Goal: Task Accomplishment & Management: Use online tool/utility

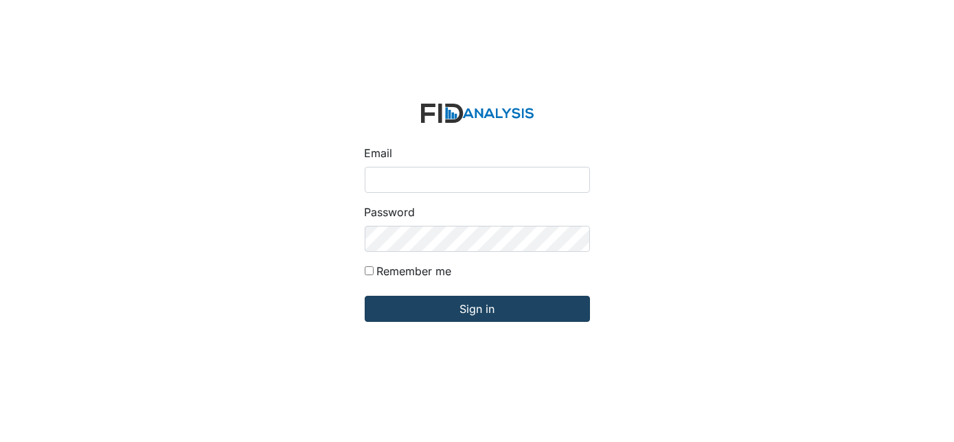
type input "[EMAIL_ADDRESS][DOMAIN_NAME]"
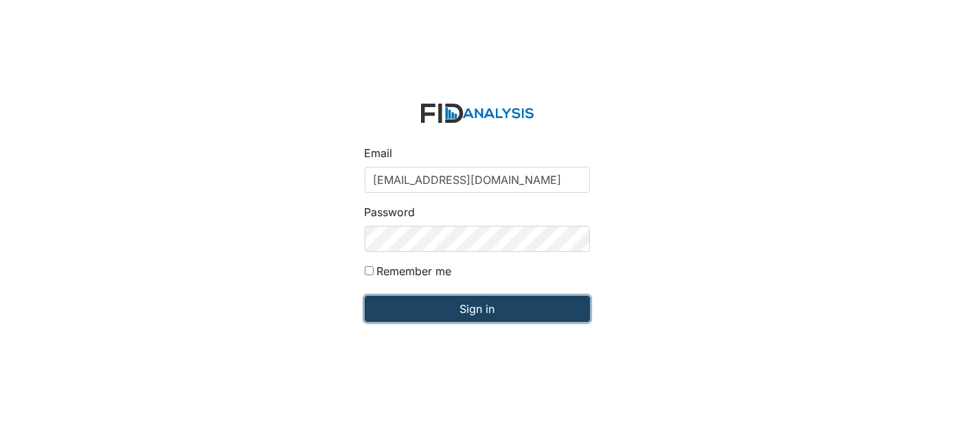
click at [422, 309] on input "Sign in" at bounding box center [477, 309] width 225 height 26
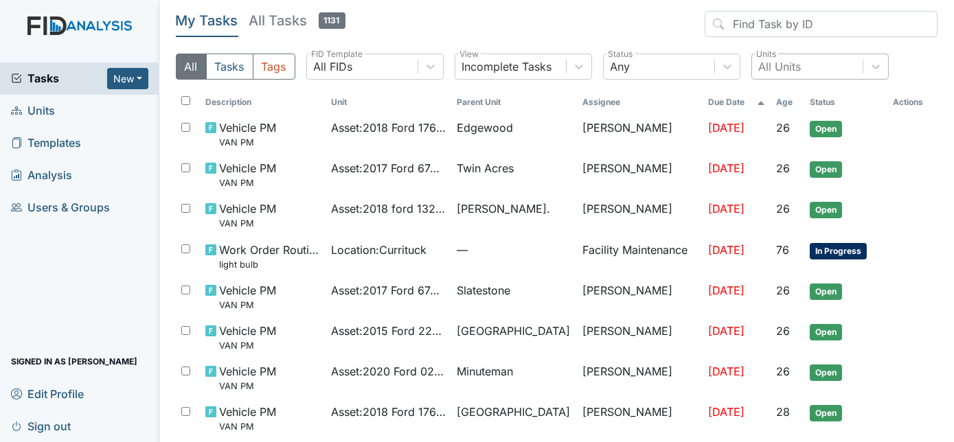
click at [778, 71] on div "All Units" at bounding box center [780, 66] width 43 height 16
type input "w"
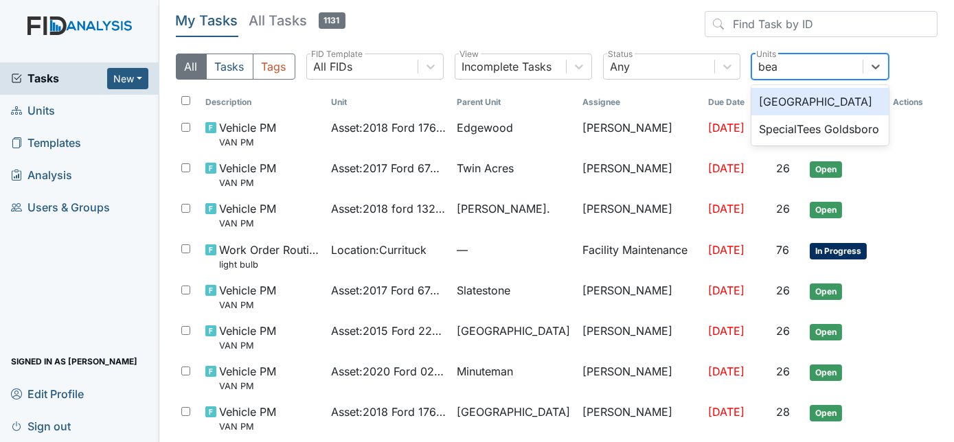
type input "beau"
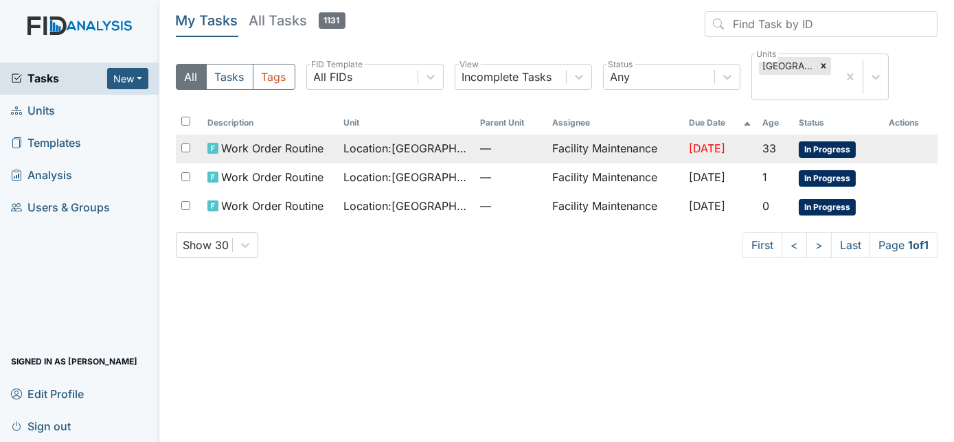
click at [712, 144] on span "Jul 23, 2025" at bounding box center [707, 149] width 36 height 14
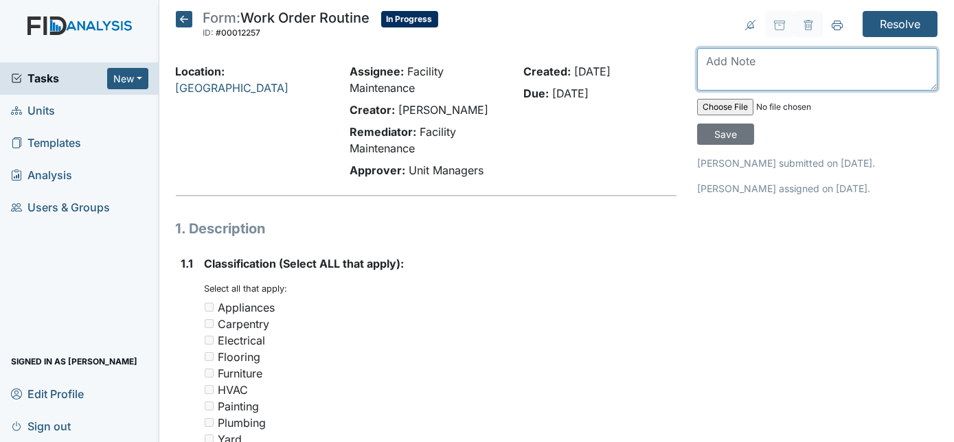
click at [760, 53] on textarea at bounding box center [817, 69] width 240 height 43
type textarea "window has been reapplied with film"
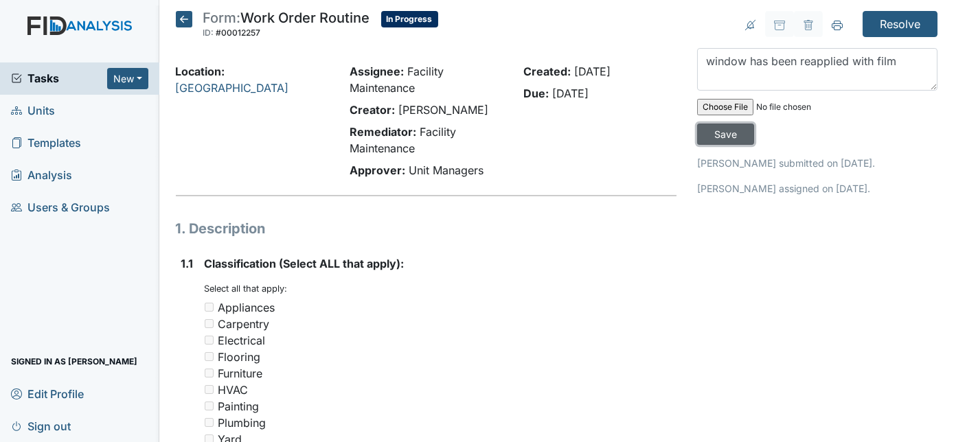
click at [754, 124] on input "Save" at bounding box center [725, 134] width 57 height 21
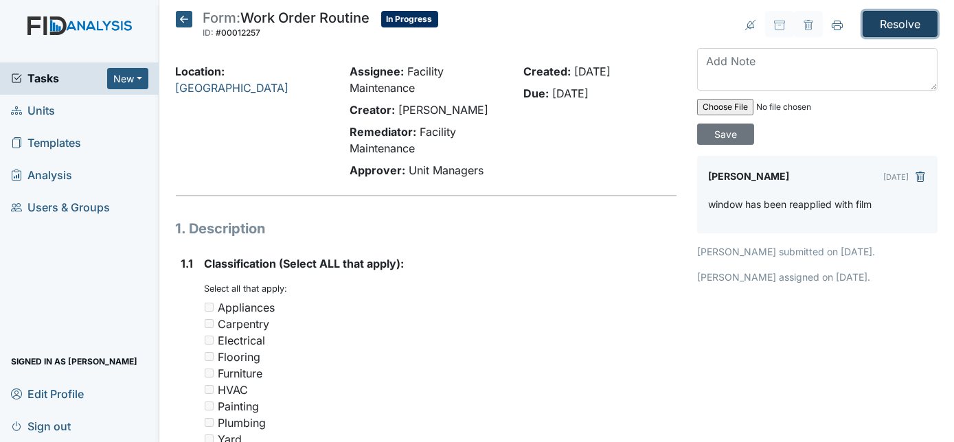
click at [893, 27] on input "Resolve" at bounding box center [900, 24] width 75 height 26
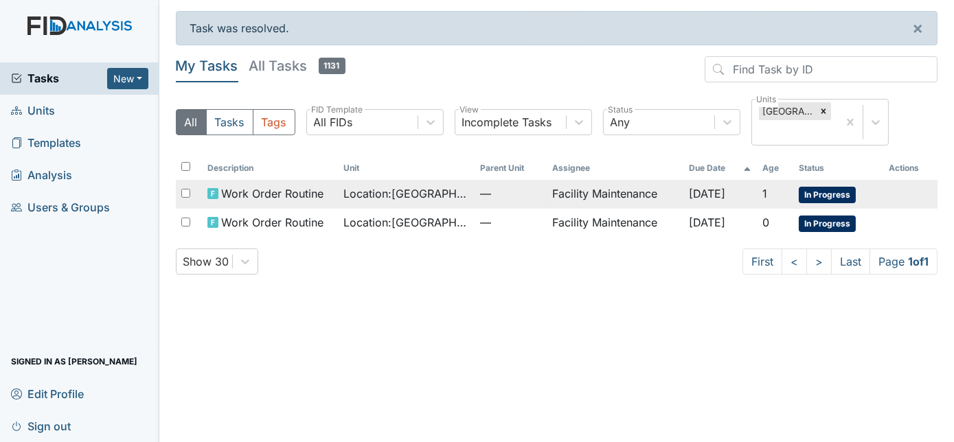
click at [640, 191] on td "Facility Maintenance" at bounding box center [615, 194] width 136 height 29
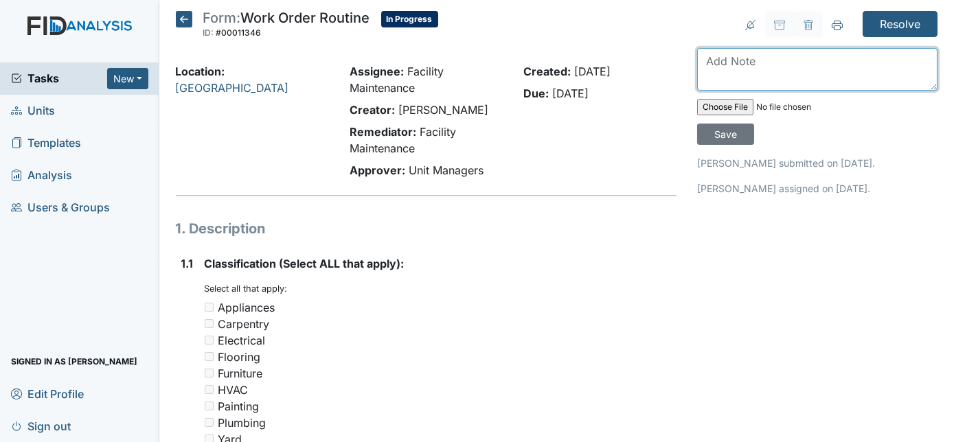
click at [808, 71] on textarea at bounding box center [817, 69] width 240 height 43
type textarea "fence repaired will need 48hrs for concrete to cure"
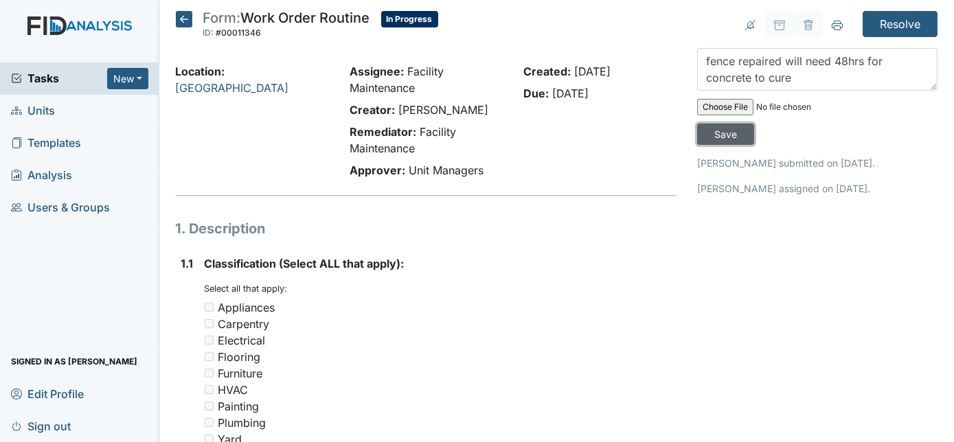
click at [754, 124] on input "Save" at bounding box center [725, 134] width 57 height 21
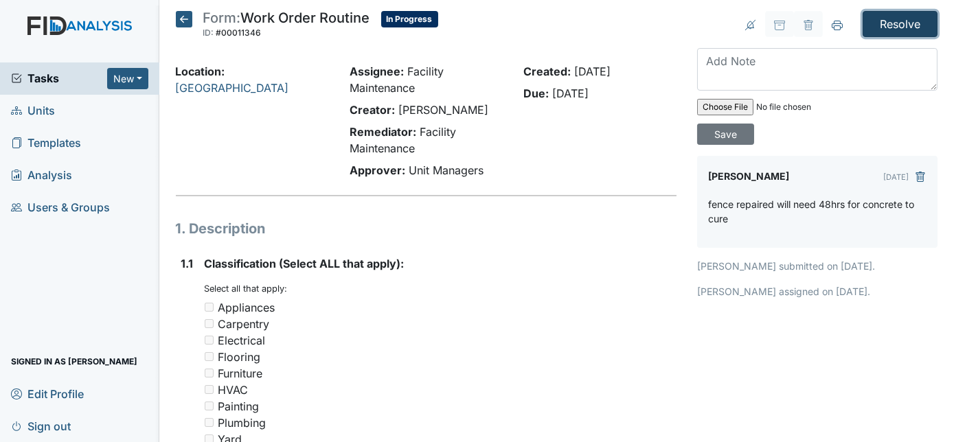
click at [900, 25] on input "Resolve" at bounding box center [900, 24] width 75 height 26
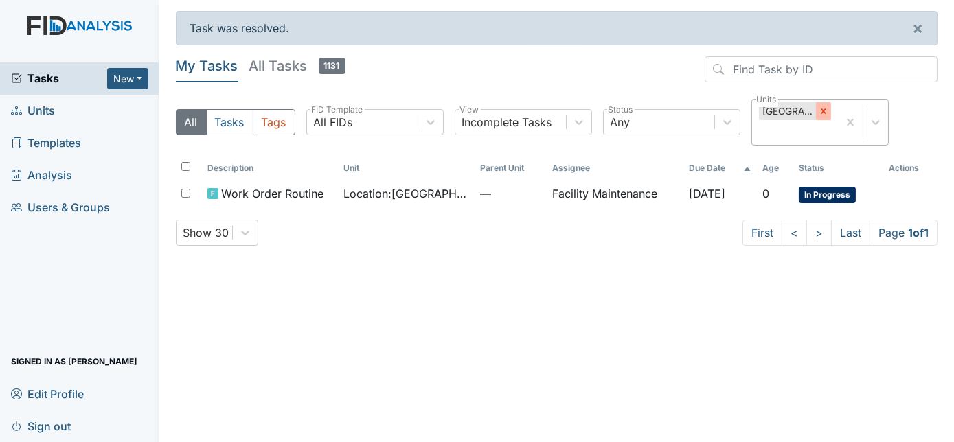
click at [822, 118] on div at bounding box center [823, 111] width 15 height 18
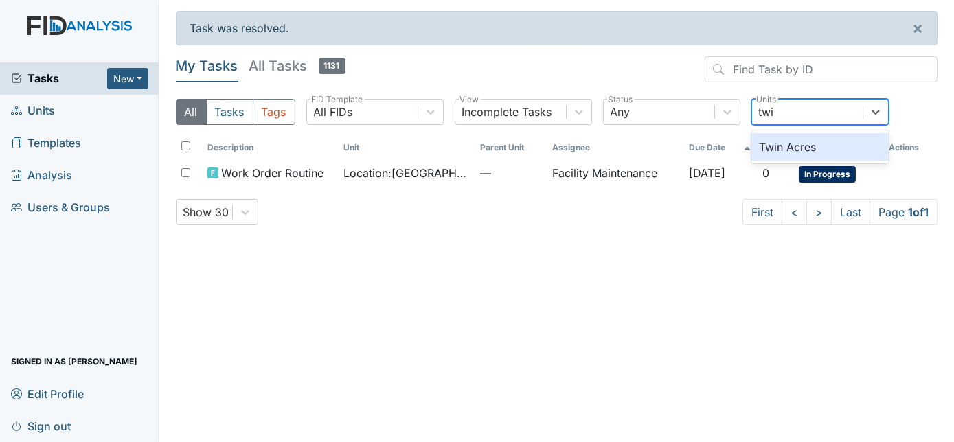
type input "twin"
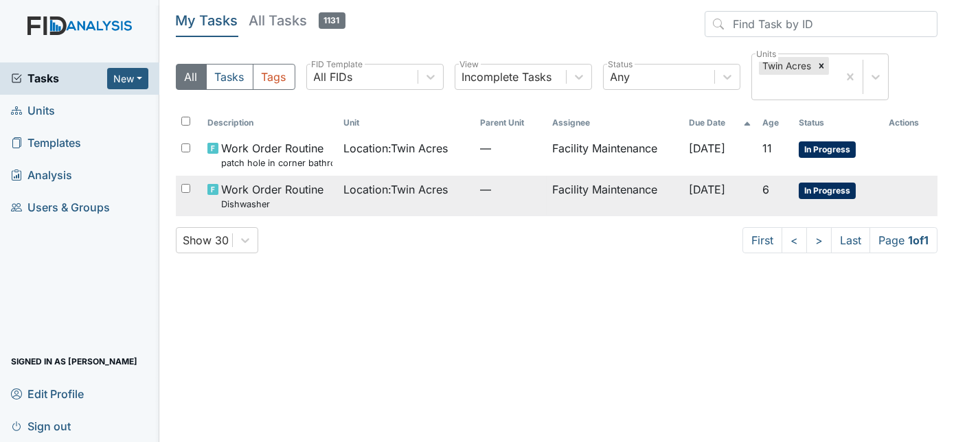
click at [475, 201] on td "—" at bounding box center [511, 196] width 73 height 41
